Goal: Information Seeking & Learning: Learn about a topic

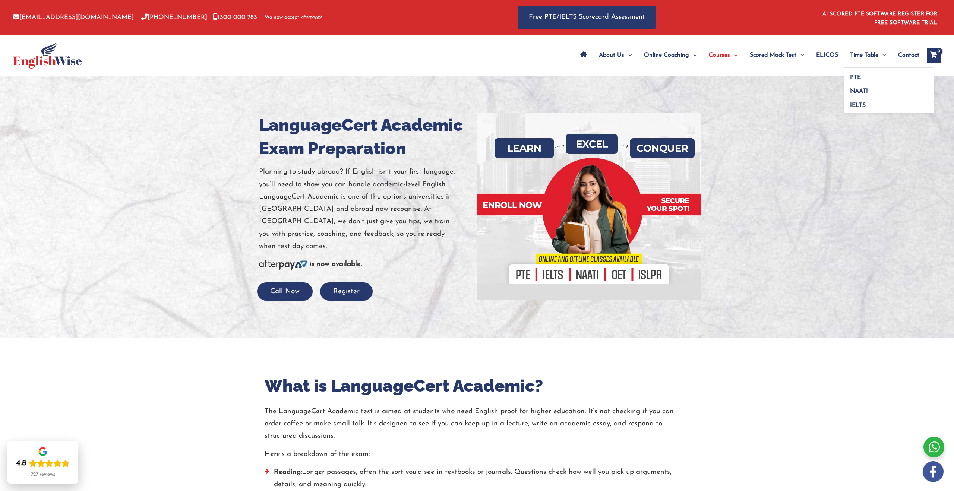
click at [856, 51] on span "Time Table" at bounding box center [864, 55] width 28 height 26
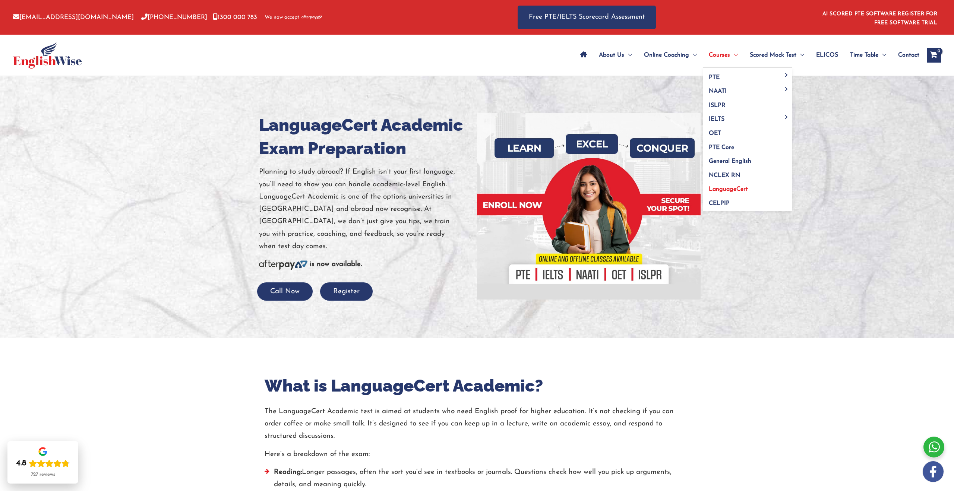
click at [730, 187] on span "LanguageCert" at bounding box center [728, 189] width 39 height 6
